Goal: Check status: Check status

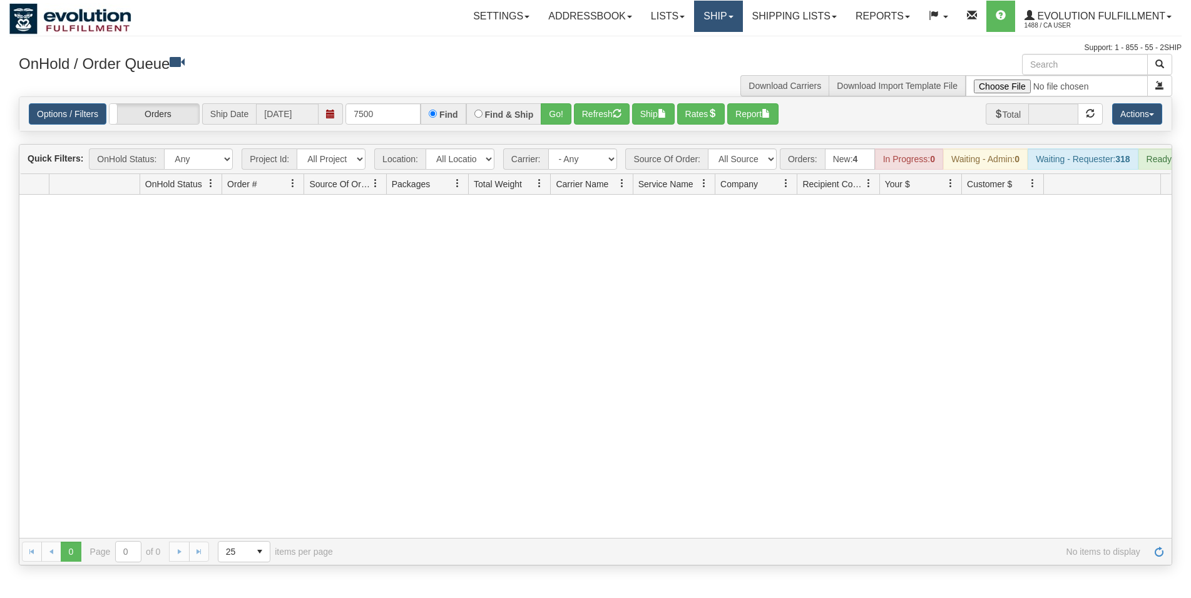
click at [711, 28] on link "Ship" at bounding box center [718, 16] width 48 height 31
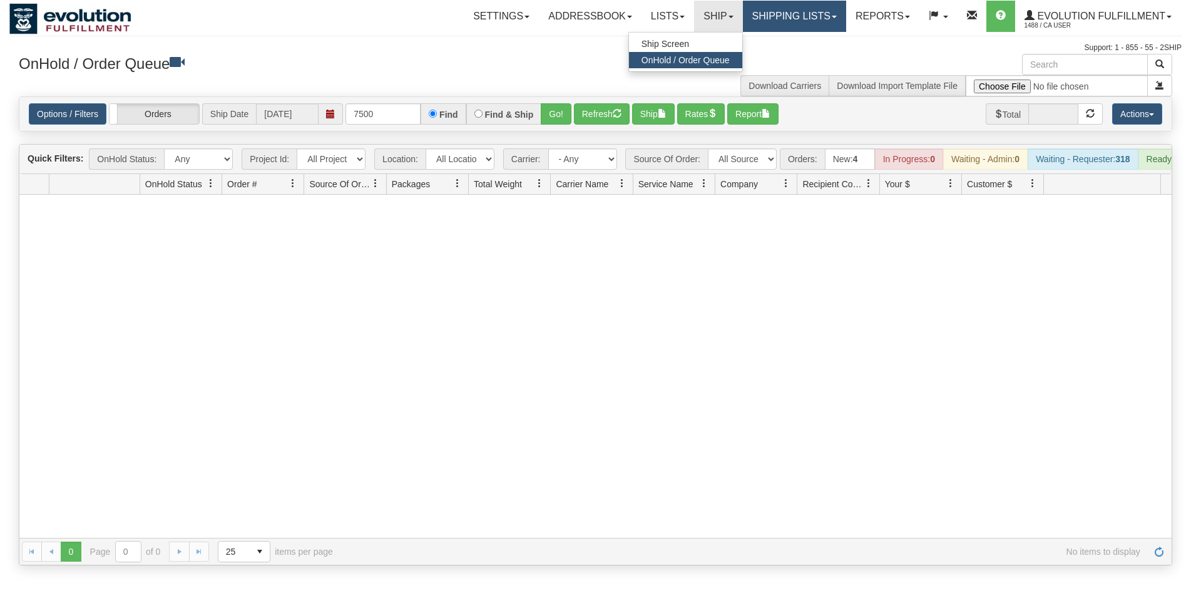
click at [760, 14] on link "Shipping lists" at bounding box center [794, 16] width 103 height 31
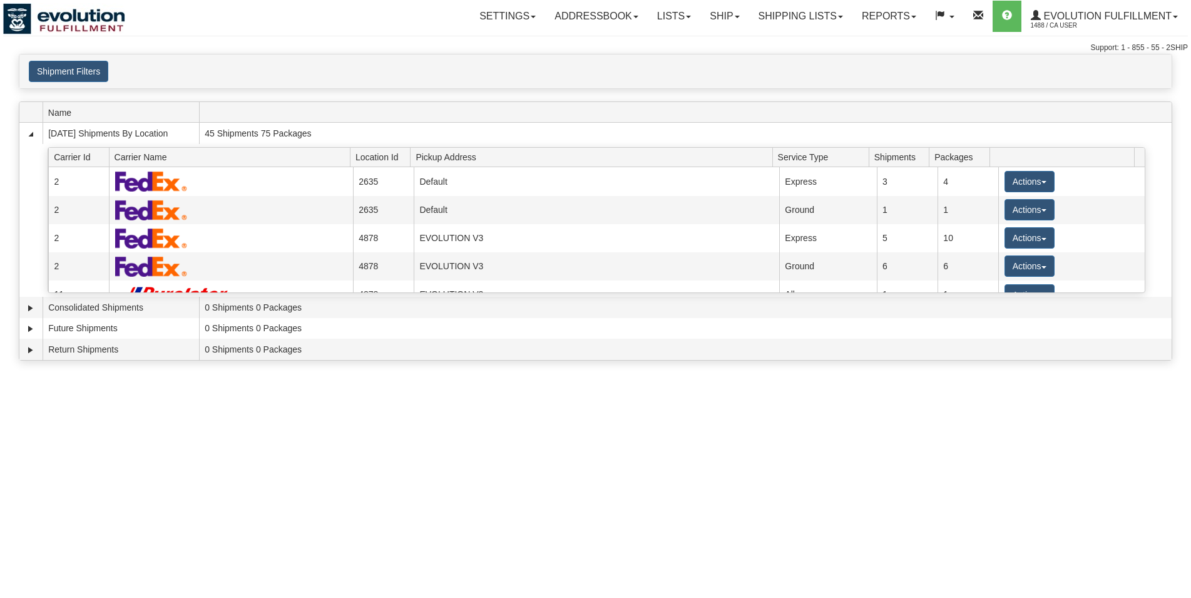
click at [60, 58] on div "Shipment Filters Website Agent Client User" at bounding box center [595, 71] width 1152 height 34
click at [63, 69] on button "Shipment Filters" at bounding box center [69, 71] width 80 height 21
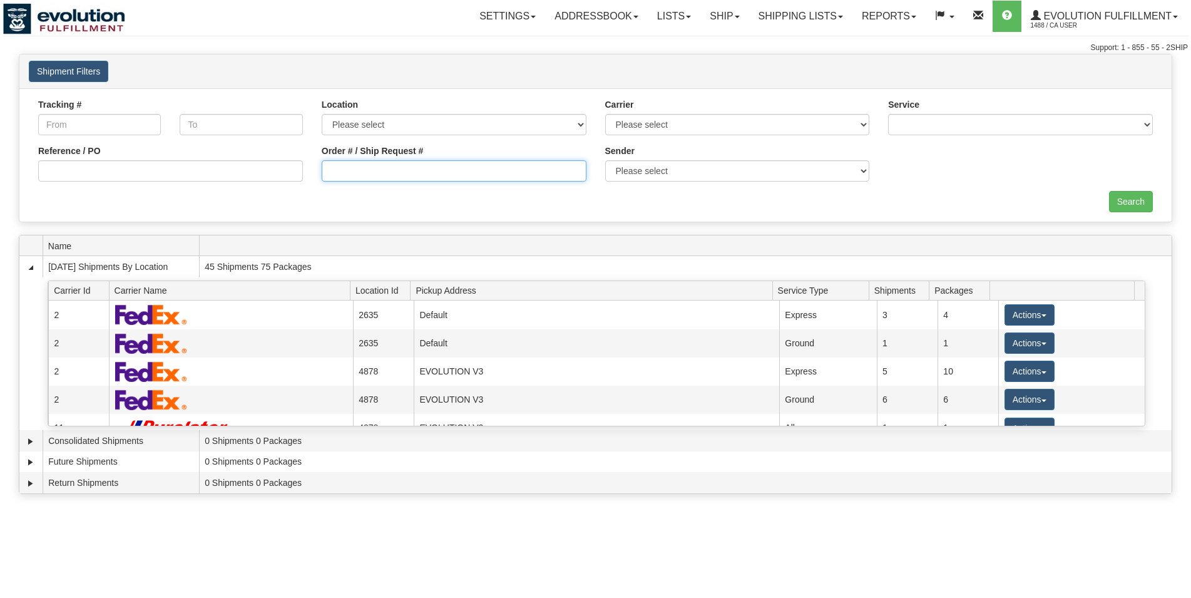
click at [375, 177] on input "Order # / Ship Request #" at bounding box center [454, 170] width 265 height 21
type input "9951973"
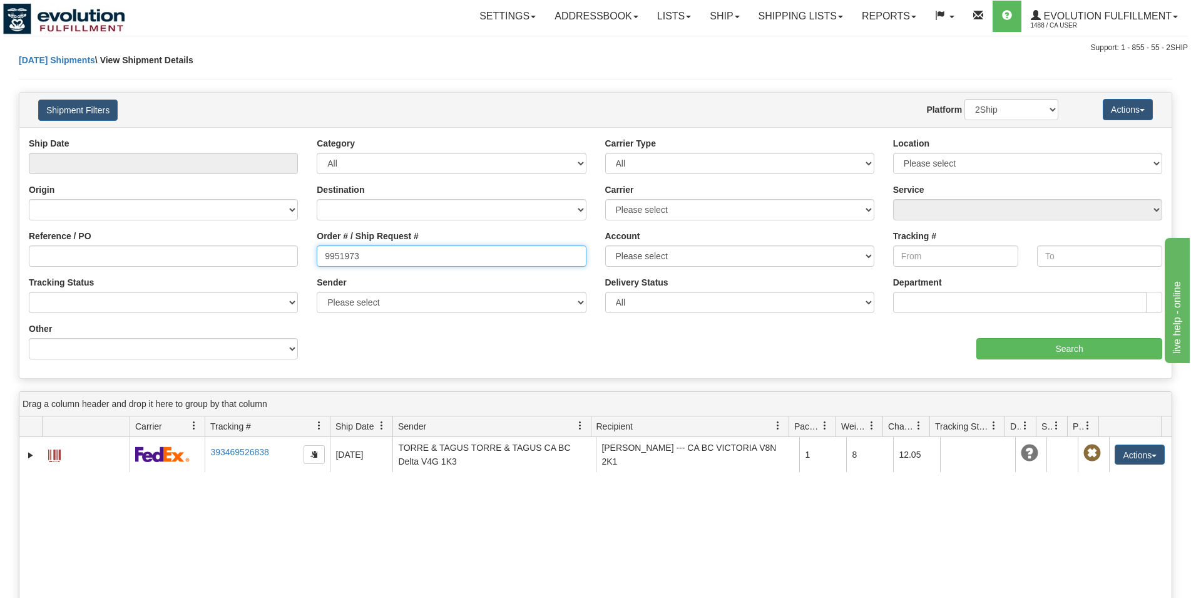
drag, startPoint x: 377, startPoint y: 261, endPoint x: -854, endPoint y: 44, distance: 1250.9
click at [317, 245] on input "9951973" at bounding box center [451, 255] width 269 height 21
type input "5"
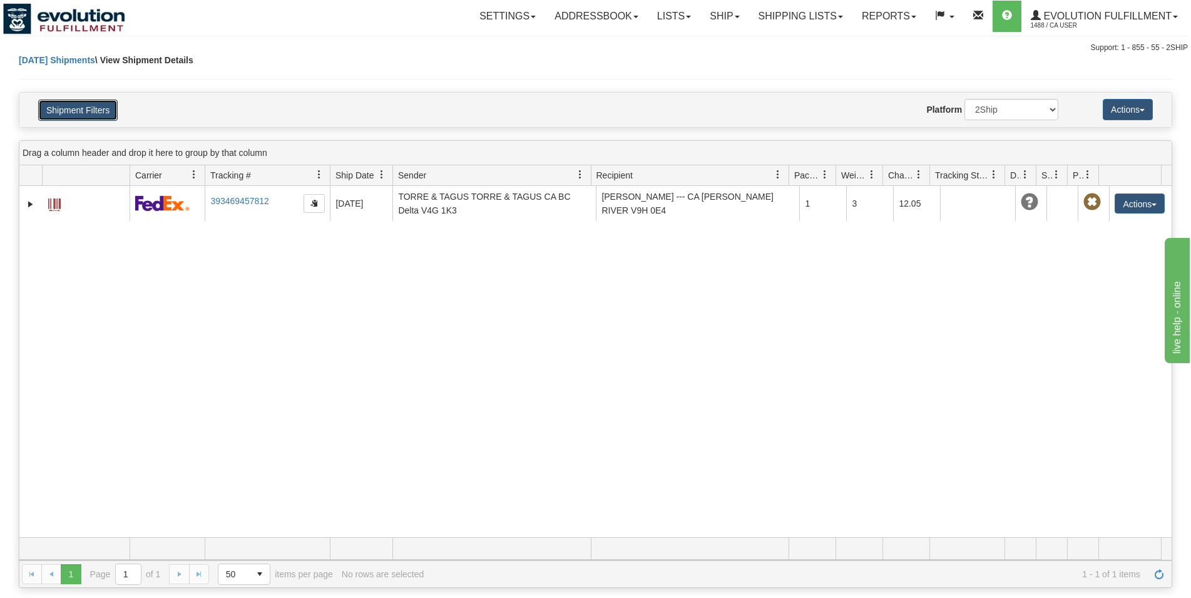
drag, startPoint x: 74, startPoint y: 110, endPoint x: 164, endPoint y: 145, distance: 96.7
click at [74, 111] on button "Shipment Filters" at bounding box center [78, 110] width 80 height 21
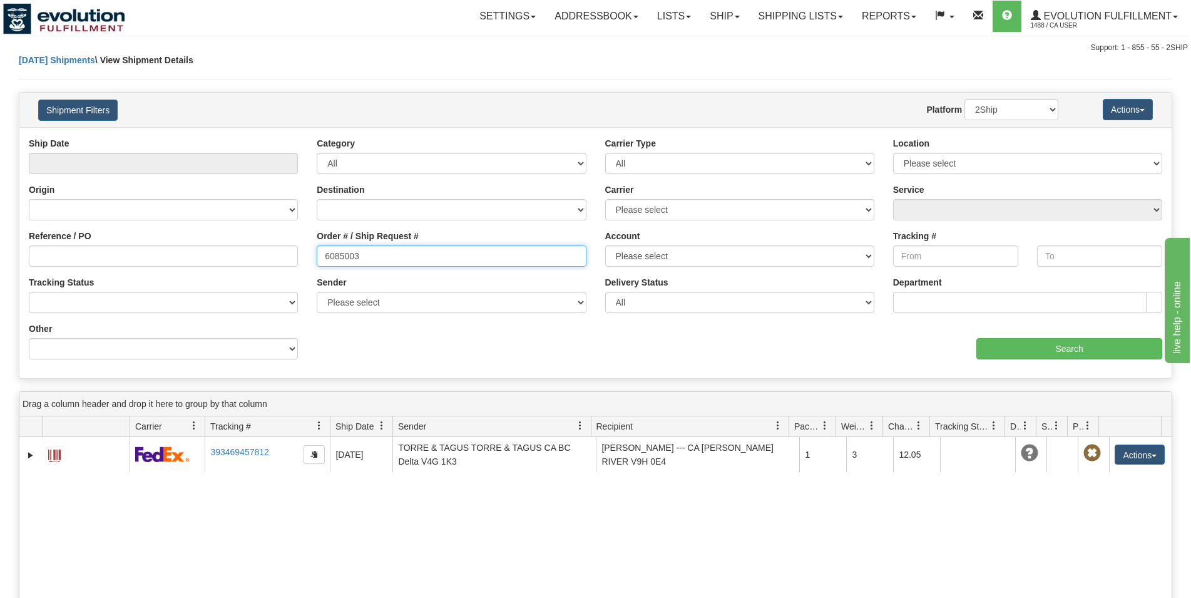
drag, startPoint x: 240, startPoint y: 233, endPoint x: -1202, endPoint y: -28, distance: 1465.2
click at [317, 245] on input "6085003" at bounding box center [451, 255] width 269 height 21
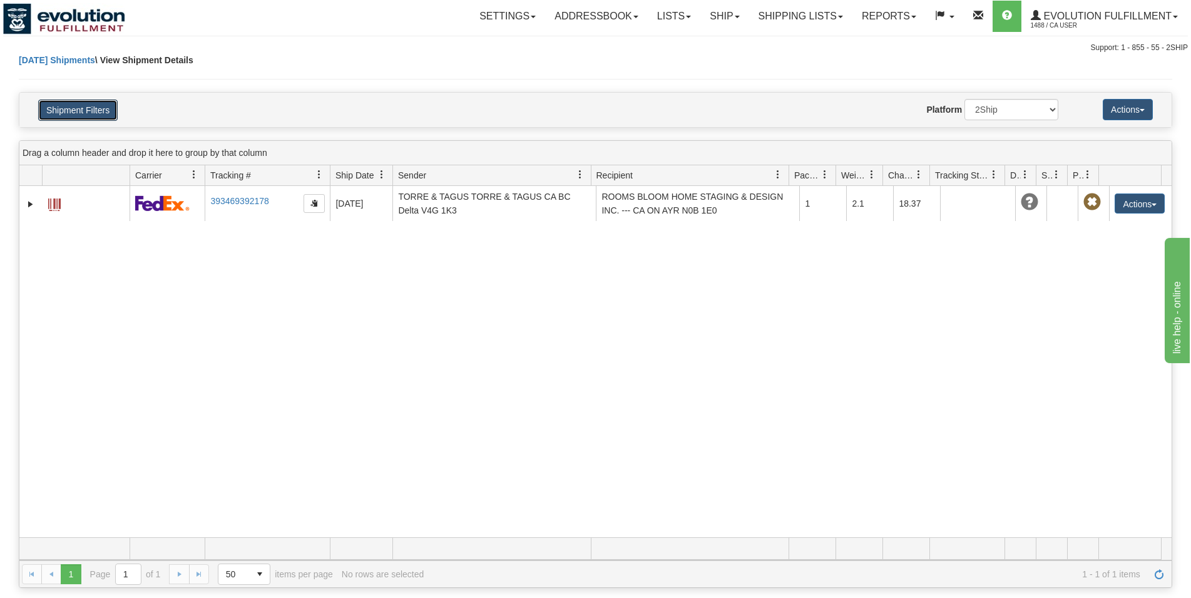
drag, startPoint x: 95, startPoint y: 112, endPoint x: 151, endPoint y: 163, distance: 75.3
click at [96, 112] on button "Shipment Filters" at bounding box center [78, 110] width 80 height 21
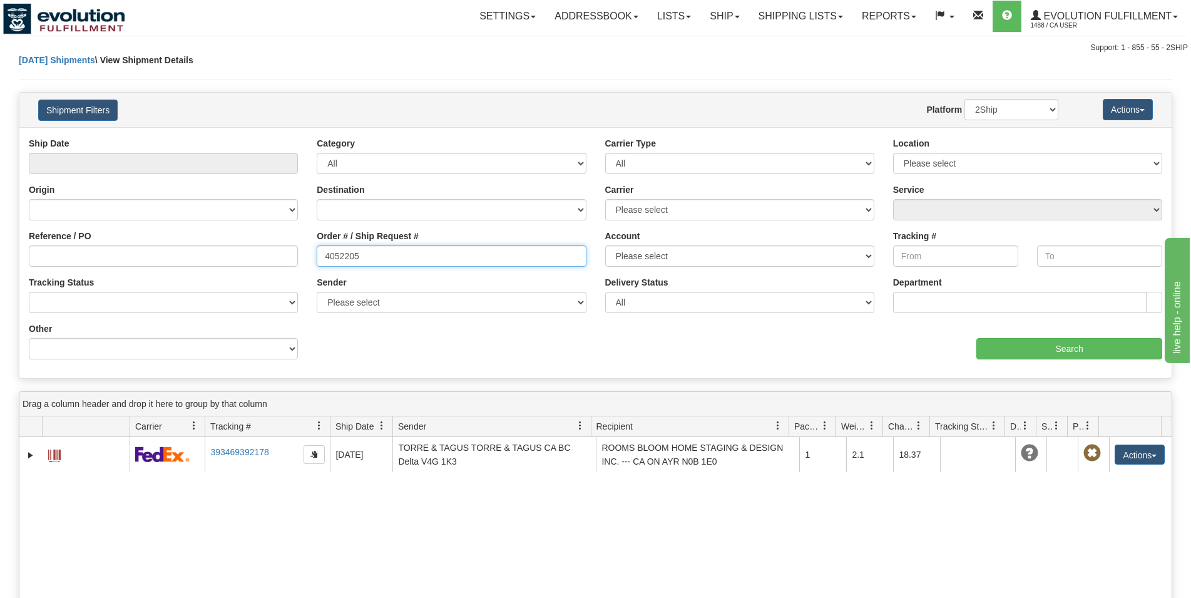
drag, startPoint x: 376, startPoint y: 262, endPoint x: -458, endPoint y: 123, distance: 845.8
click at [317, 245] on input "4052205" at bounding box center [451, 255] width 269 height 21
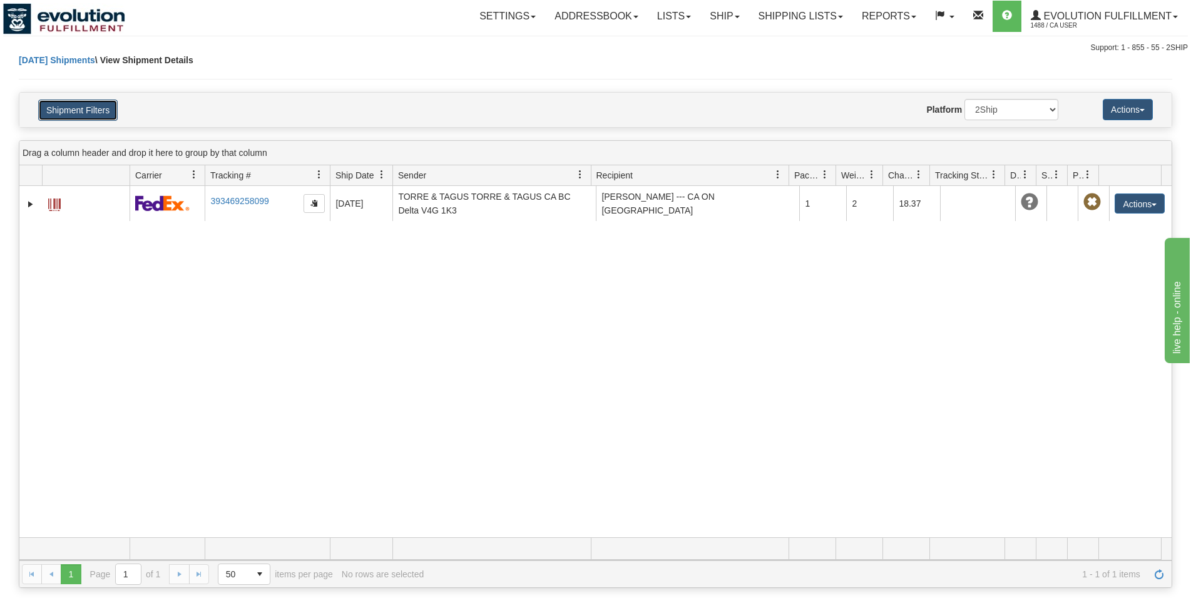
click at [112, 106] on button "Shipment Filters" at bounding box center [78, 110] width 80 height 21
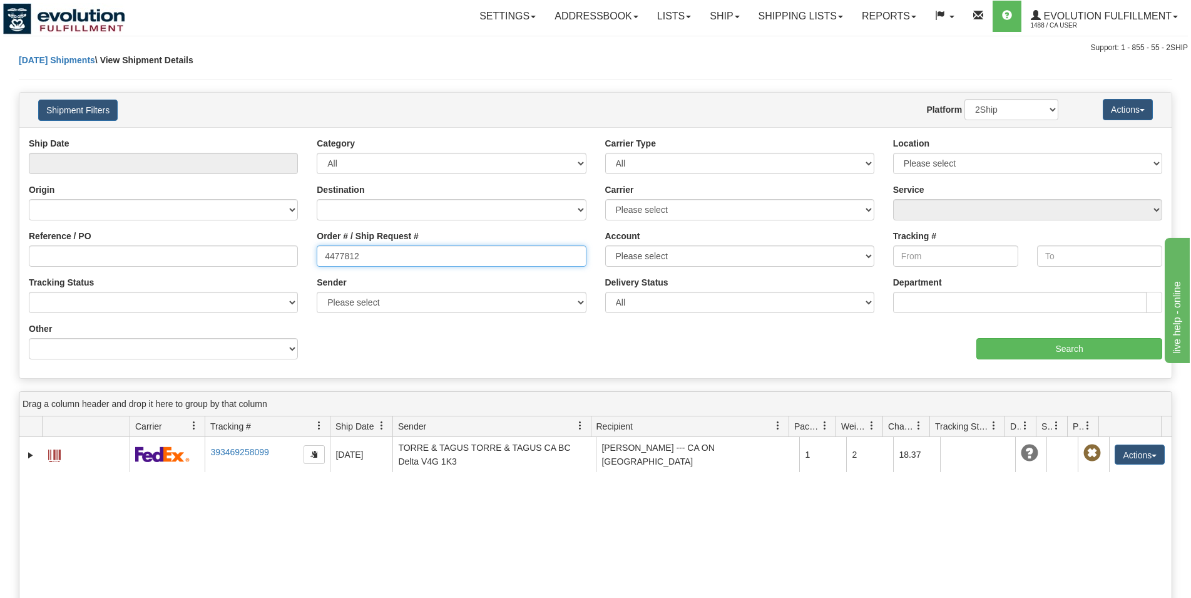
drag, startPoint x: 396, startPoint y: 262, endPoint x: 130, endPoint y: 236, distance: 267.9
click at [317, 245] on input "4477812" at bounding box center [451, 255] width 269 height 21
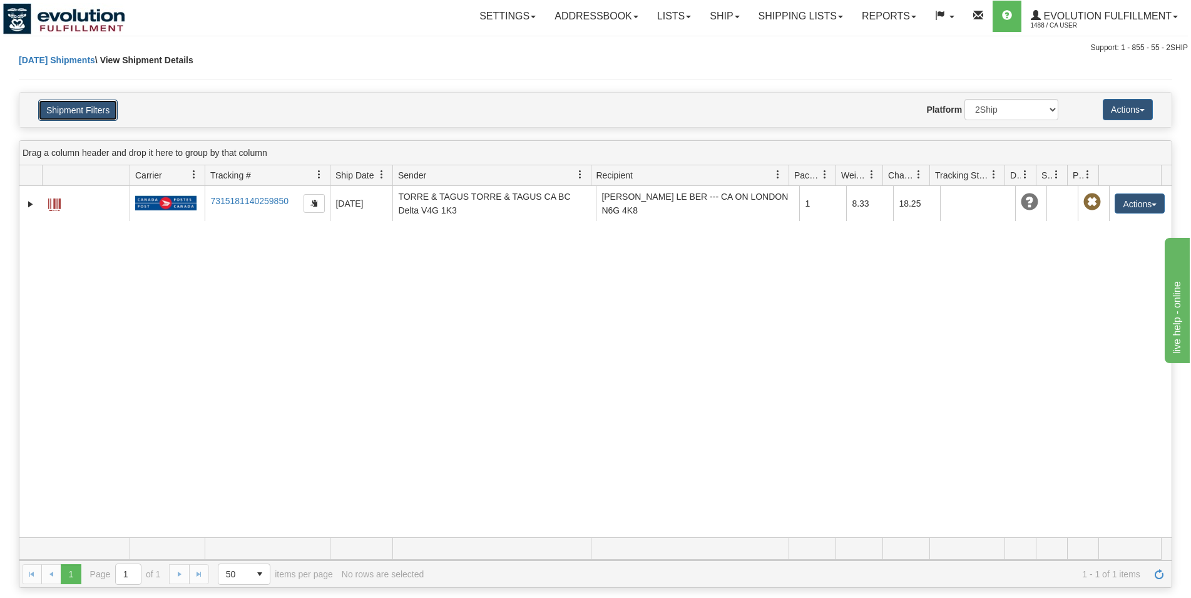
click at [109, 113] on button "Shipment Filters" at bounding box center [78, 110] width 80 height 21
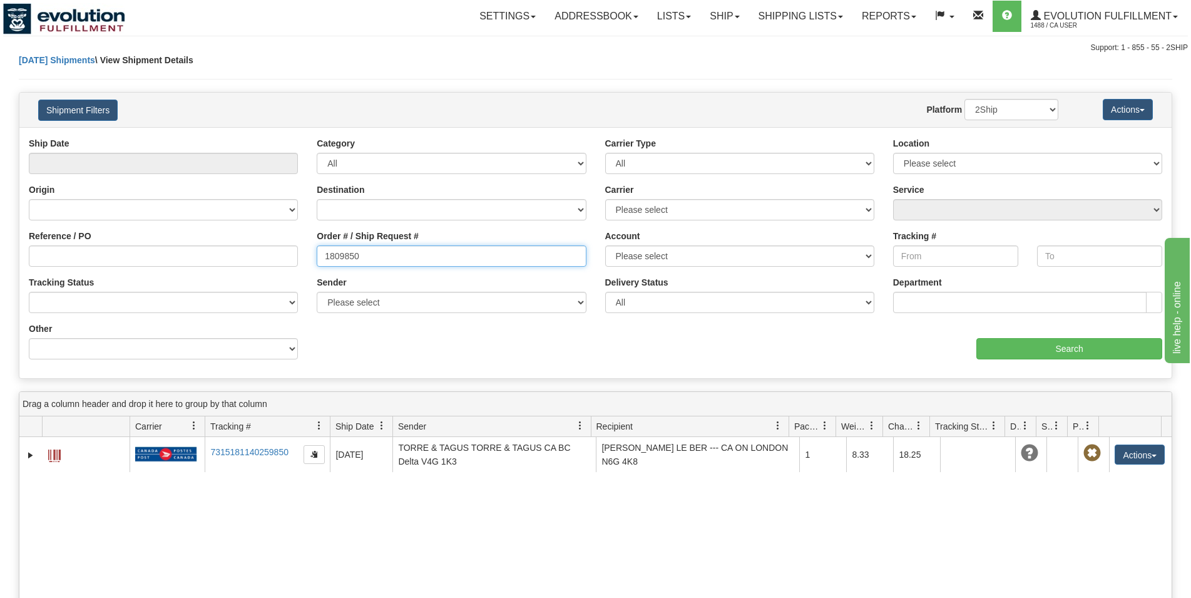
drag, startPoint x: 240, startPoint y: 242, endPoint x: 60, endPoint y: 218, distance: 181.9
click at [317, 245] on input "1809850" at bounding box center [451, 255] width 269 height 21
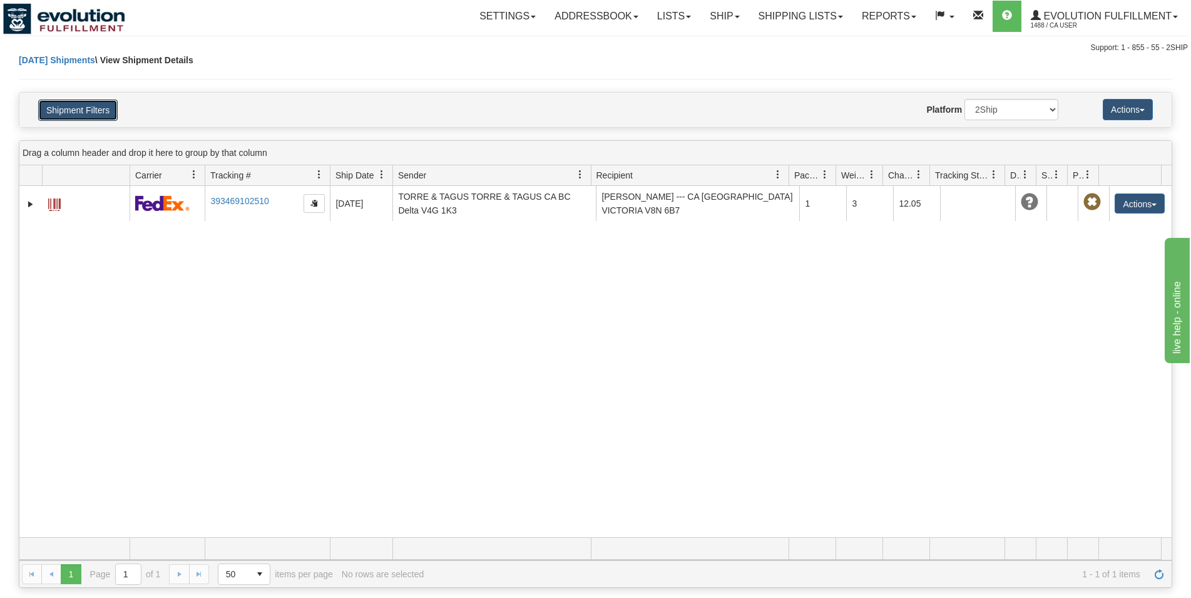
drag, startPoint x: 110, startPoint y: 113, endPoint x: 120, endPoint y: 128, distance: 17.7
click at [110, 114] on button "Shipment Filters" at bounding box center [78, 110] width 80 height 21
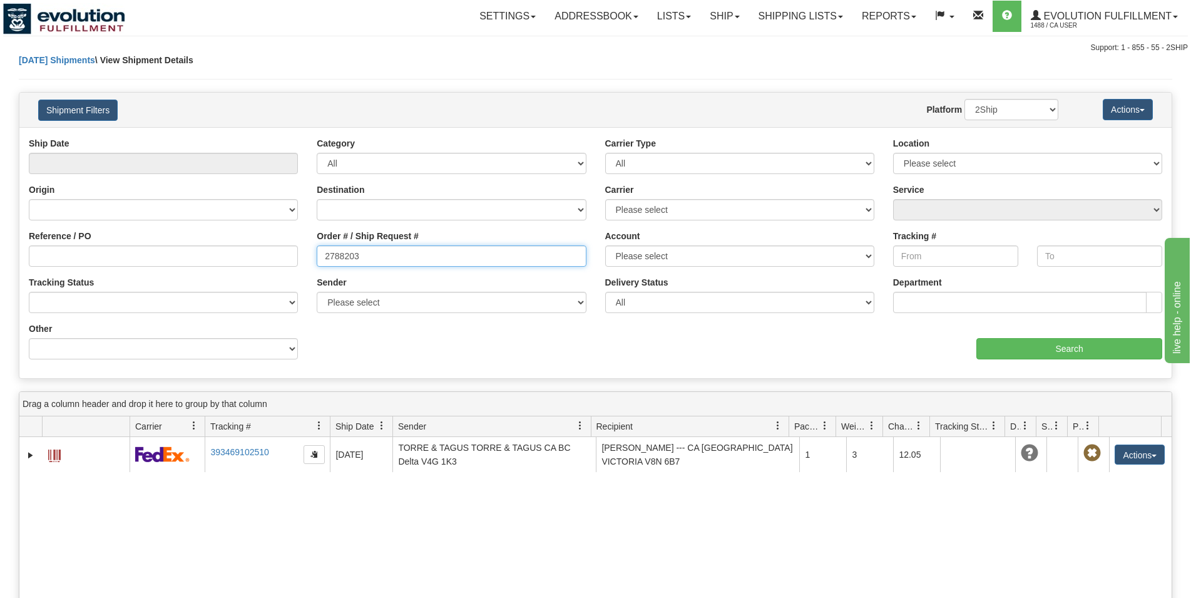
drag, startPoint x: 364, startPoint y: 260, endPoint x: 116, endPoint y: 218, distance: 251.9
click at [317, 245] on input "2788203" at bounding box center [451, 255] width 269 height 21
type input "4837818"
